Goal: Browse casually: Explore the website without a specific task or goal

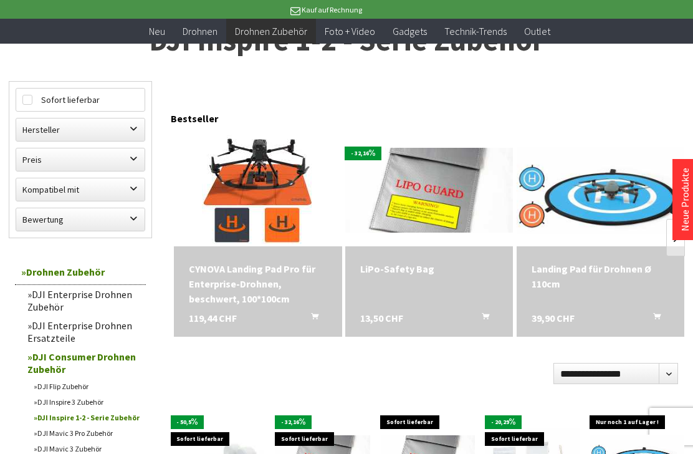
scroll to position [94, 0]
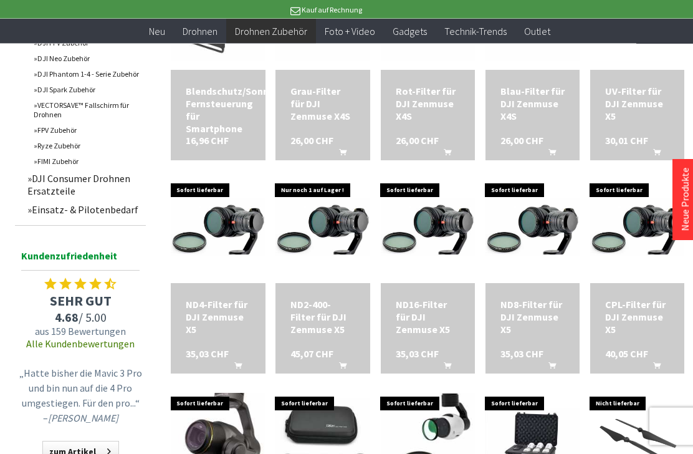
scroll to position [755, 0]
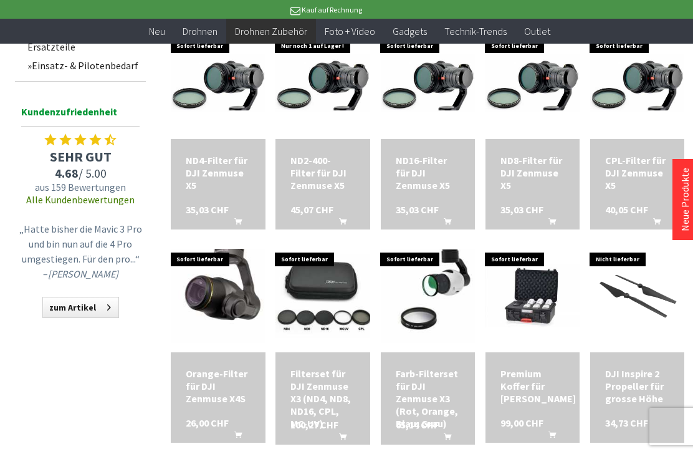
scroll to position [915, 0]
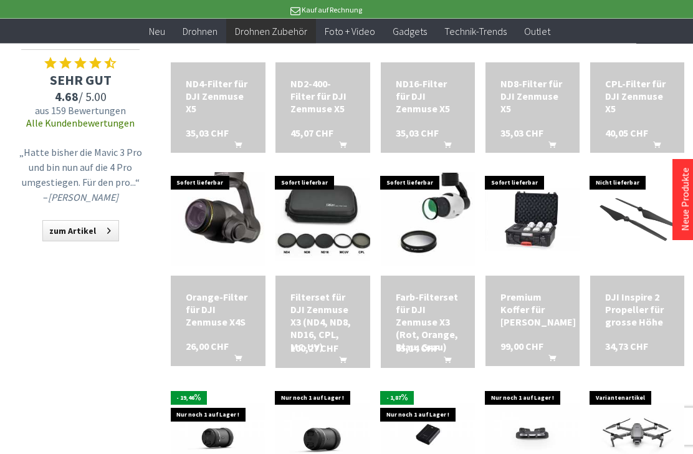
scroll to position [977, 0]
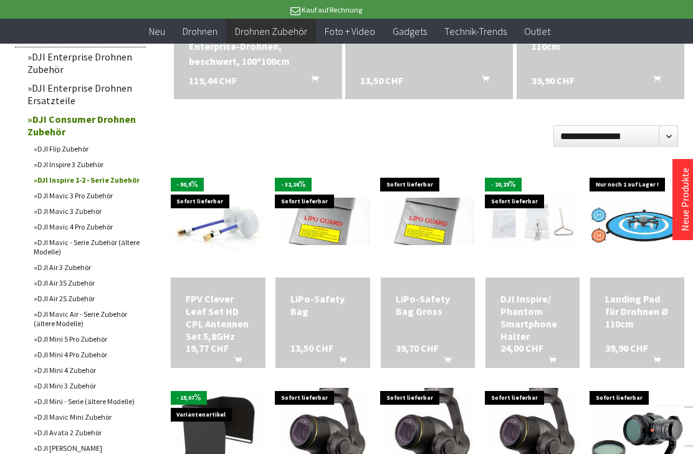
scroll to position [330, 0]
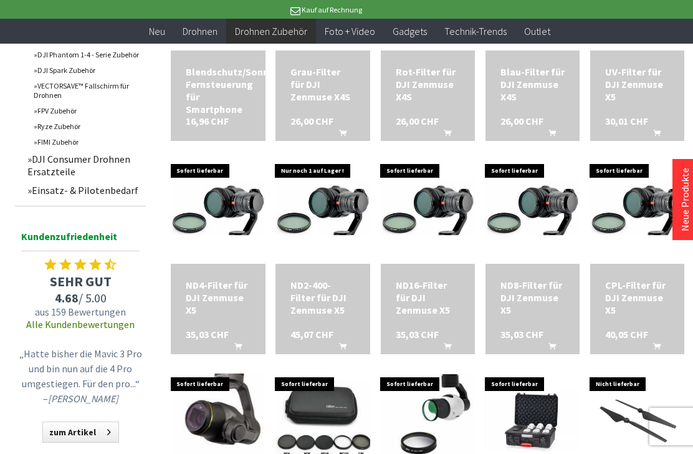
scroll to position [776, 0]
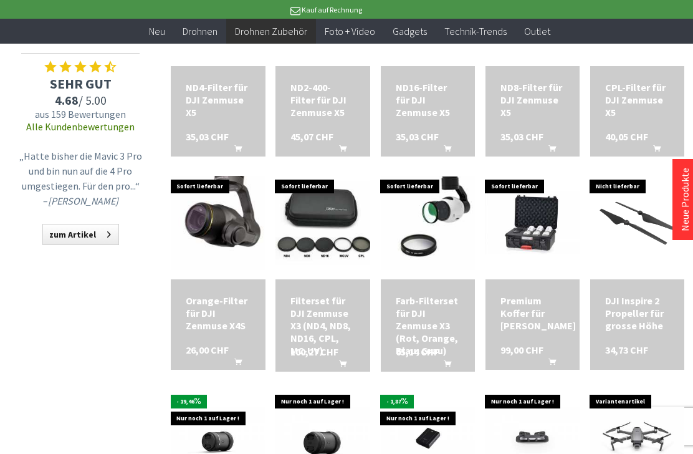
scroll to position [968, 0]
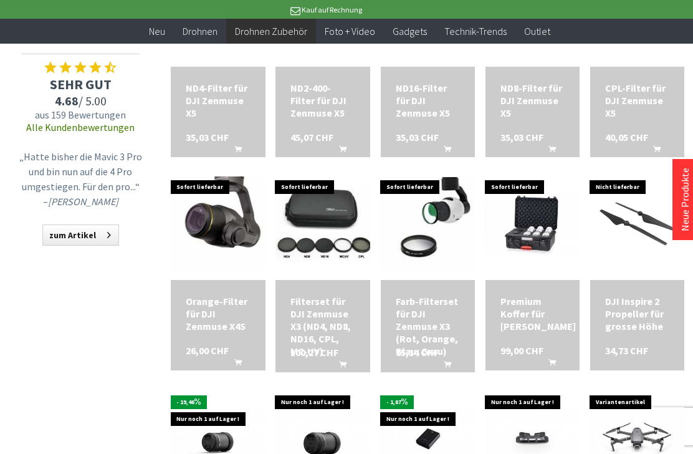
click at [527, 233] on img at bounding box center [533, 223] width 94 height 63
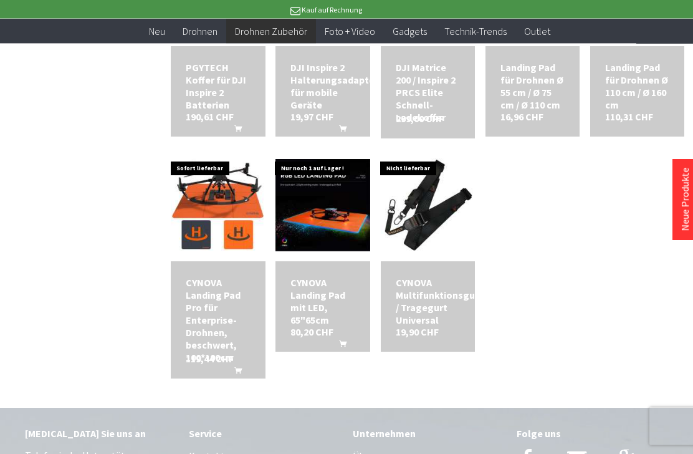
scroll to position [1633, 0]
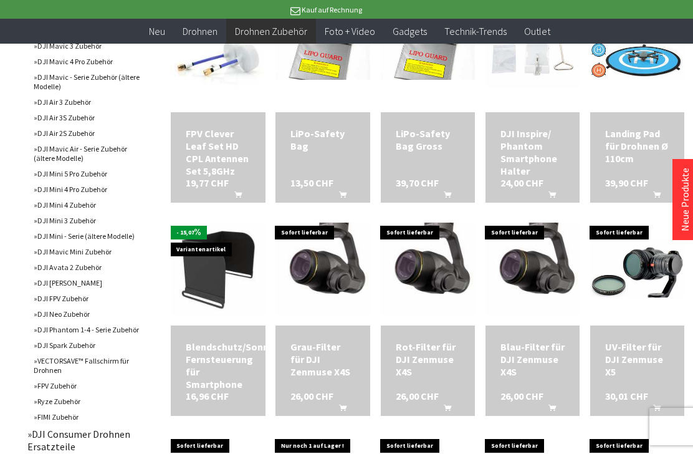
scroll to position [505, 0]
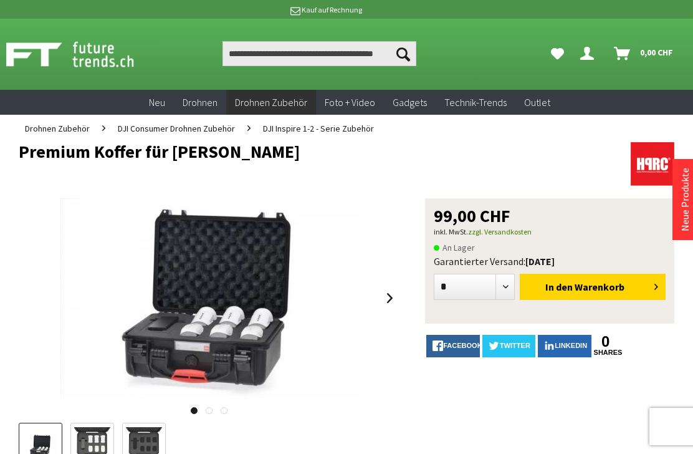
scroll to position [46, 0]
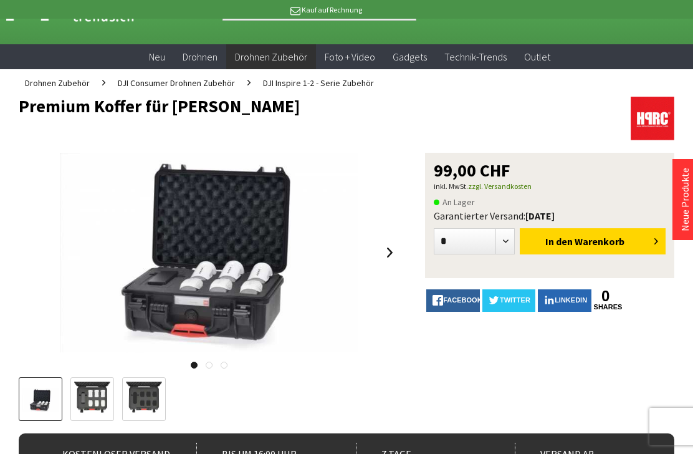
click at [83, 403] on img at bounding box center [92, 400] width 36 height 36
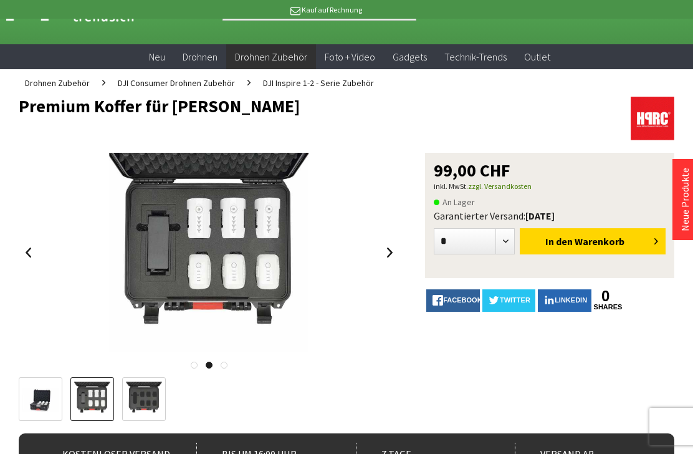
click at [153, 399] on img at bounding box center [144, 400] width 36 height 36
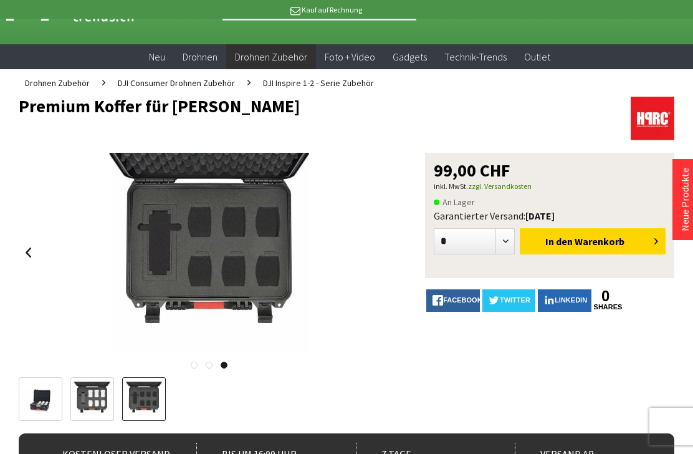
click at [109, 401] on img at bounding box center [92, 400] width 36 height 36
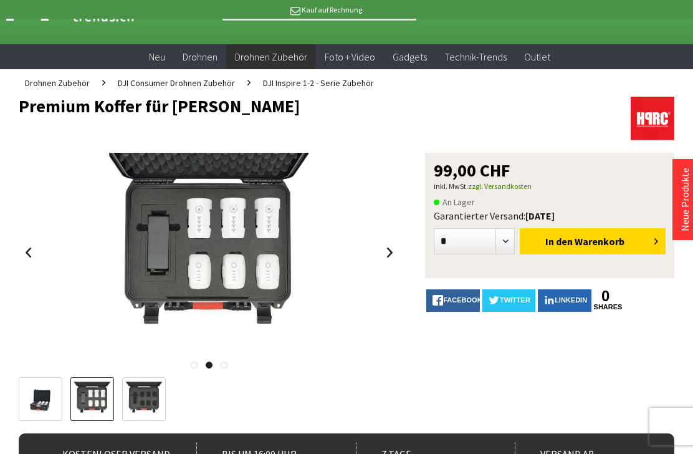
click at [153, 397] on img at bounding box center [144, 400] width 36 height 36
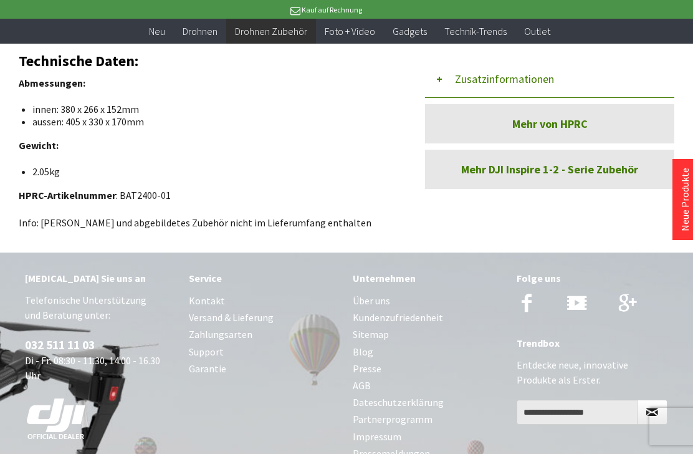
scroll to position [612, 0]
